Goal: Understand process/instructions: Learn how to perform a task or action

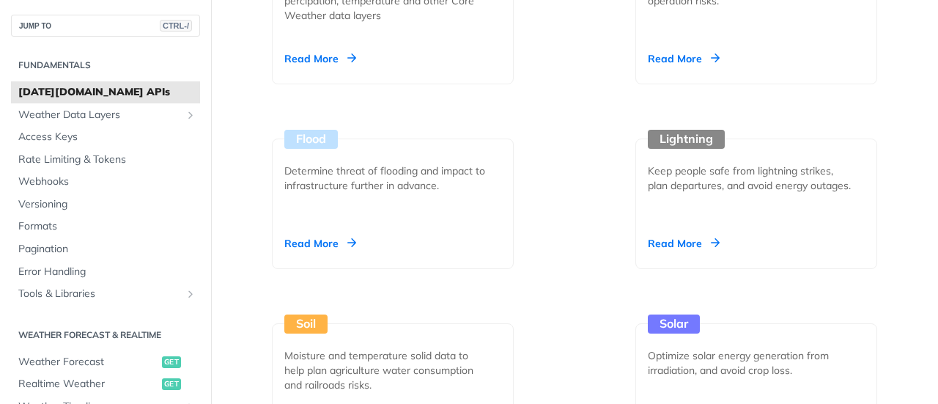
scroll to position [1920, 0]
drag, startPoint x: 94, startPoint y: 39, endPoint x: 104, endPoint y: 23, distance: 19.1
click at [104, 23] on nav "JUMP TO CTRL-/ Fundamentals Tomorrow.io APIs Weather Data Layers Core Probabili…" at bounding box center [105, 202] width 211 height 404
click at [117, 63] on h2 "Fundamentals" at bounding box center [105, 65] width 189 height 13
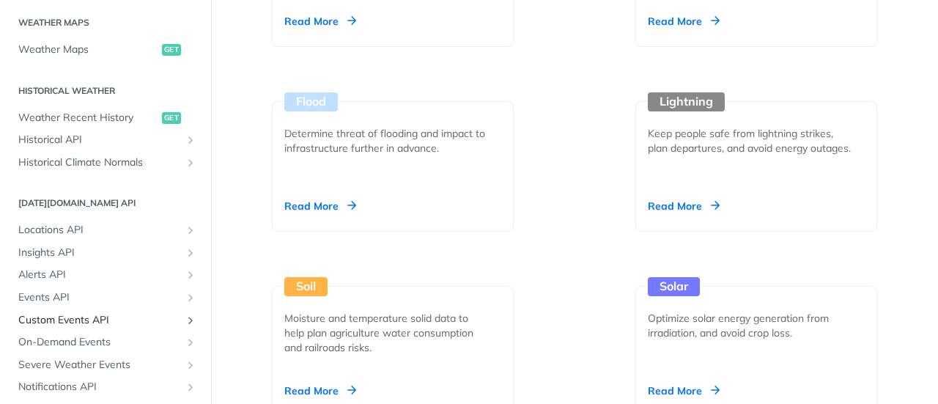
scroll to position [444, 0]
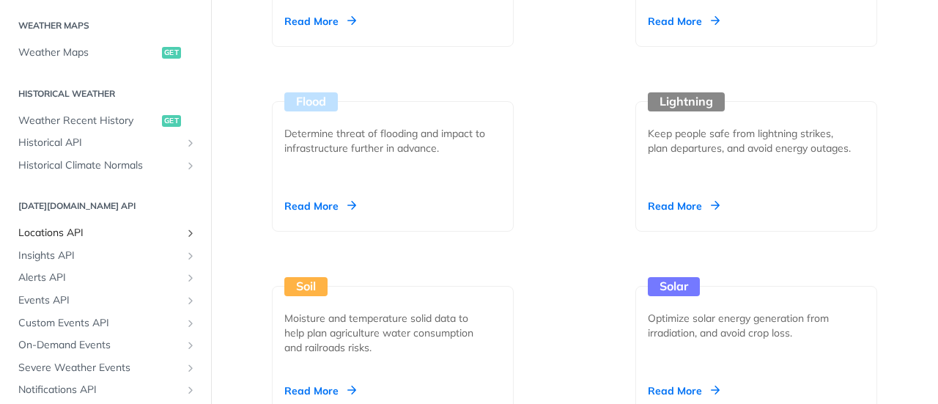
click at [70, 228] on span "Locations API" at bounding box center [99, 233] width 163 height 15
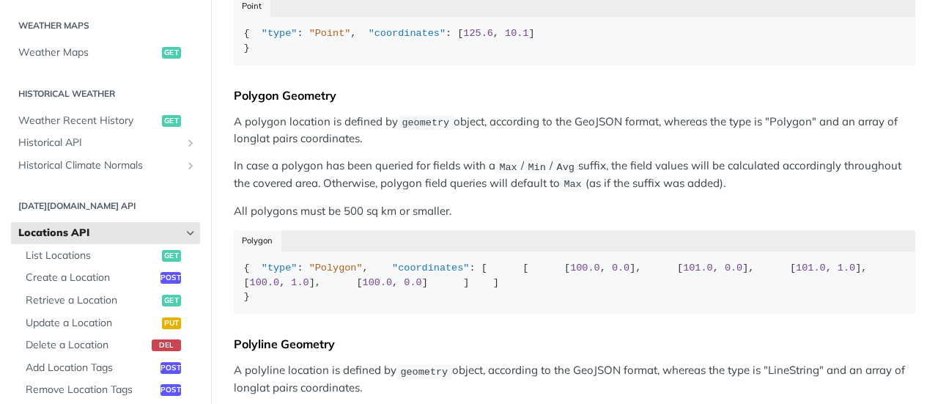
scroll to position [432, 0]
click at [162, 256] on span "get" at bounding box center [171, 256] width 19 height 12
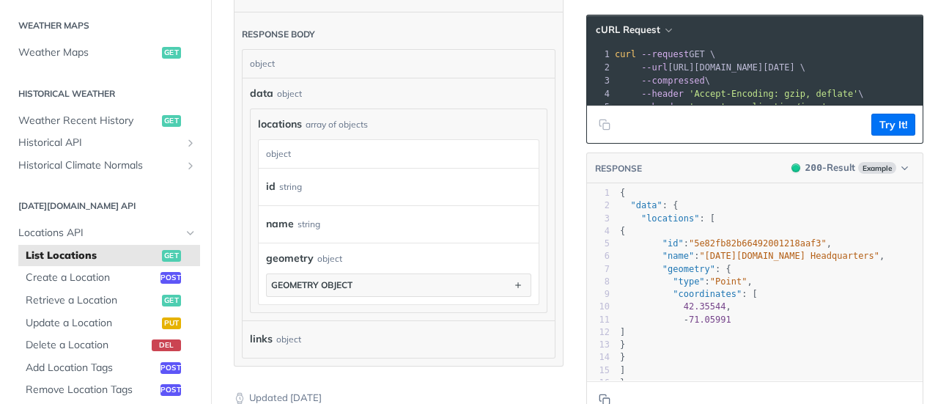
scroll to position [45, 0]
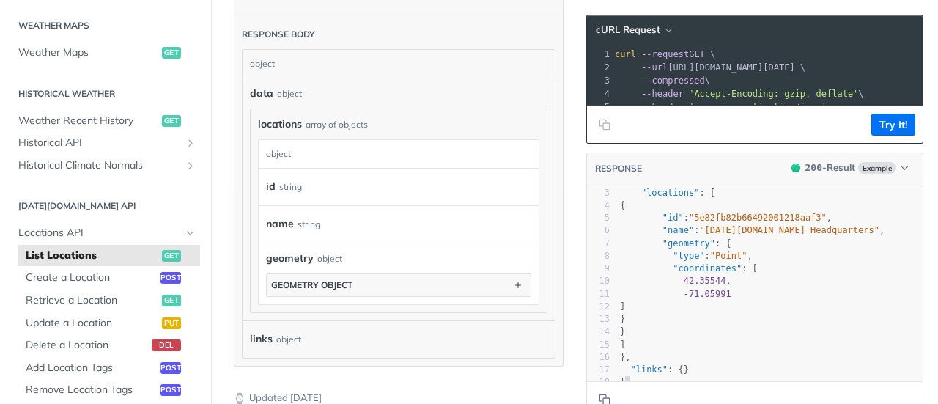
type textarea "{ "data": { "locations": [ { "id": "5e82fb82b66492001218aaf3", "name": "Tomorro…"
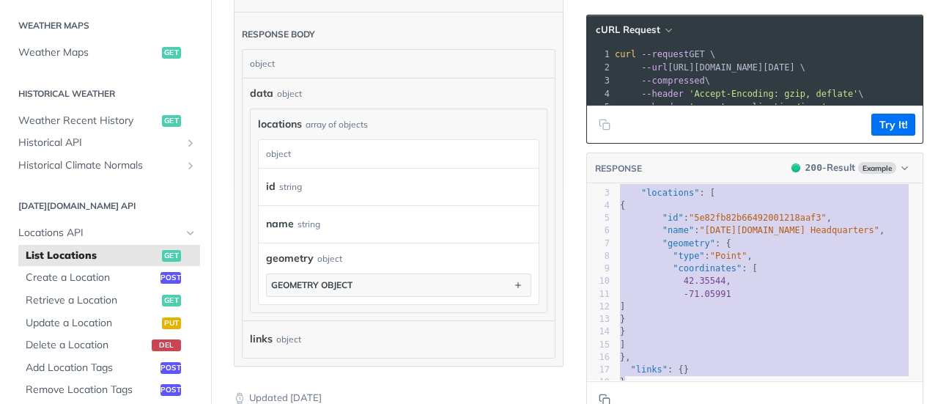
scroll to position [0, 0]
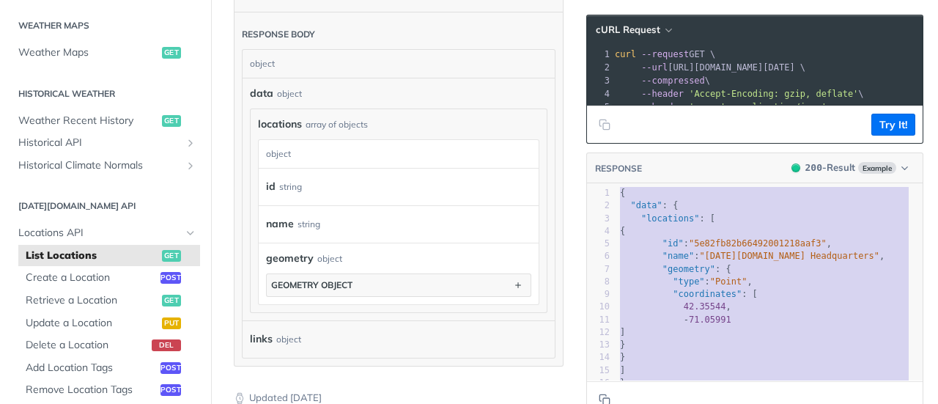
drag, startPoint x: 646, startPoint y: 369, endPoint x: 618, endPoint y: 116, distance: 254.2
click at [618, 116] on section "cURL Request xxxxxxxxxx 1 curl --request GET \ 2 --url https://api.tomorrow.io/…" at bounding box center [754, 216] width 337 height 433
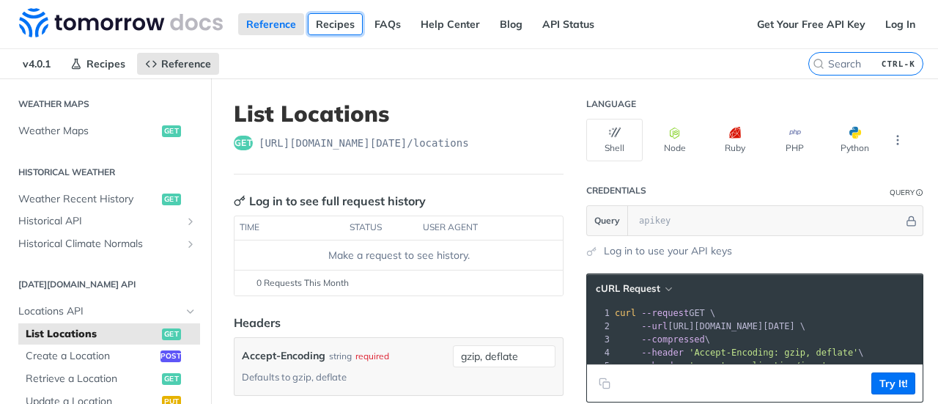
click at [330, 23] on link "Recipes" at bounding box center [335, 24] width 55 height 22
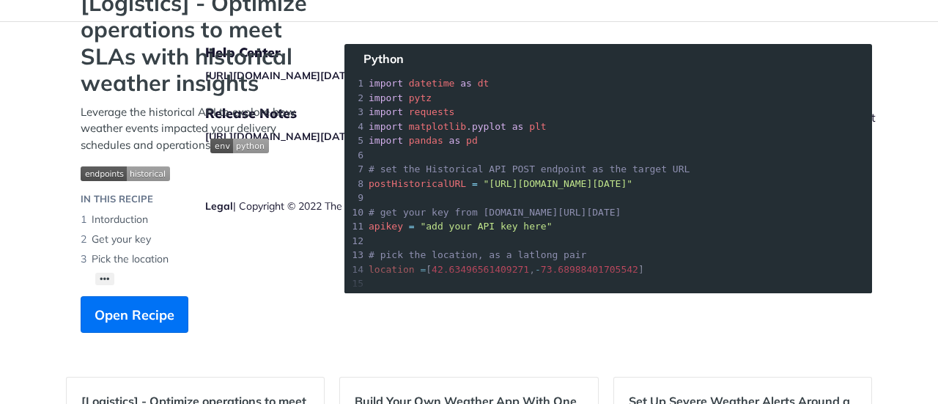
scroll to position [117, 0]
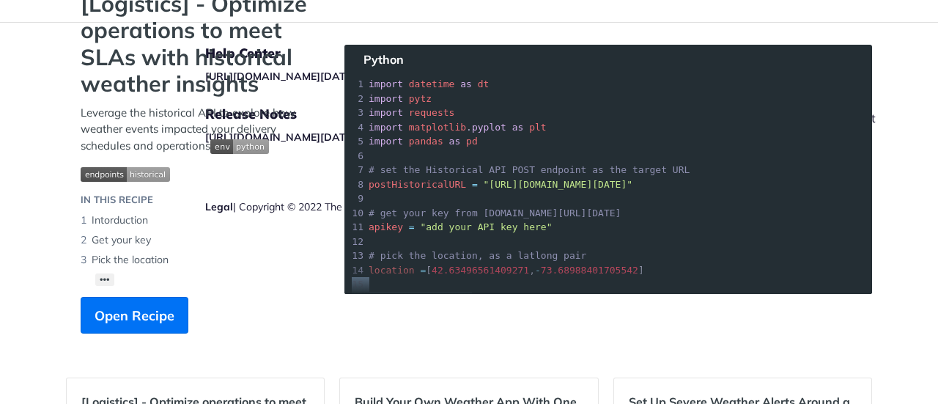
drag, startPoint x: 646, startPoint y: 267, endPoint x: 390, endPoint y: 328, distance: 262.8
click at [390, 328] on section "[Logistics] - Optimize operations to meet SLAs with historical weather insights…" at bounding box center [469, 176] width 806 height 372
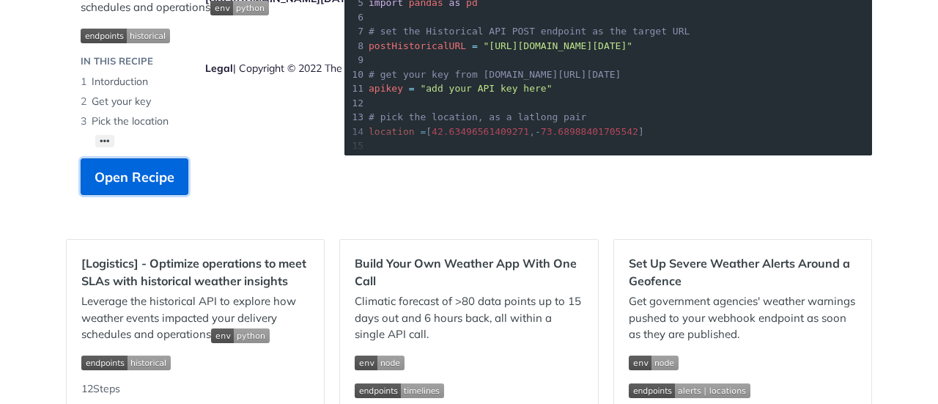
click at [152, 181] on span "Open Recipe" at bounding box center [135, 177] width 80 height 20
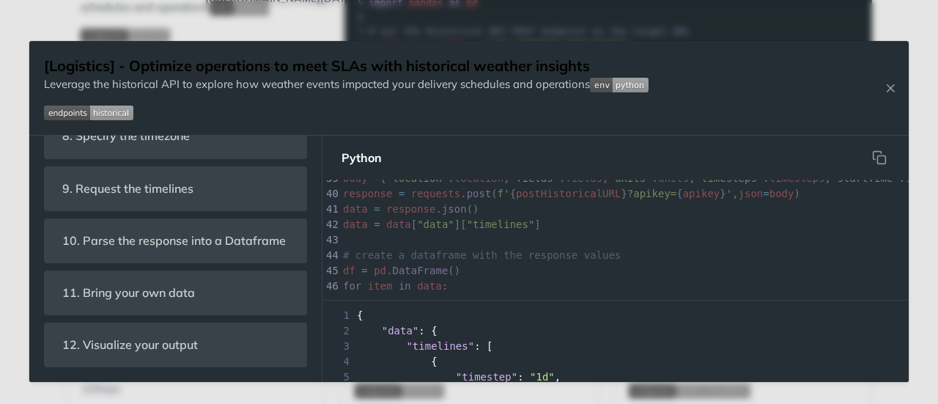
scroll to position [955, 0]
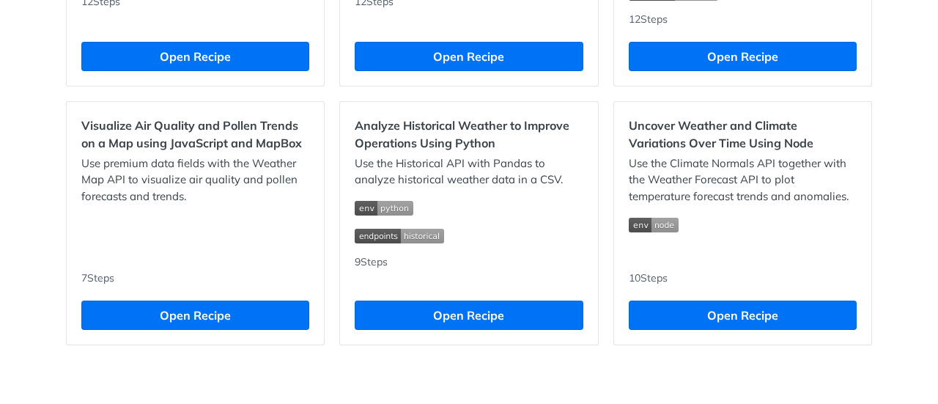
scroll to position [1537, 0]
